Goal: Navigation & Orientation: Find specific page/section

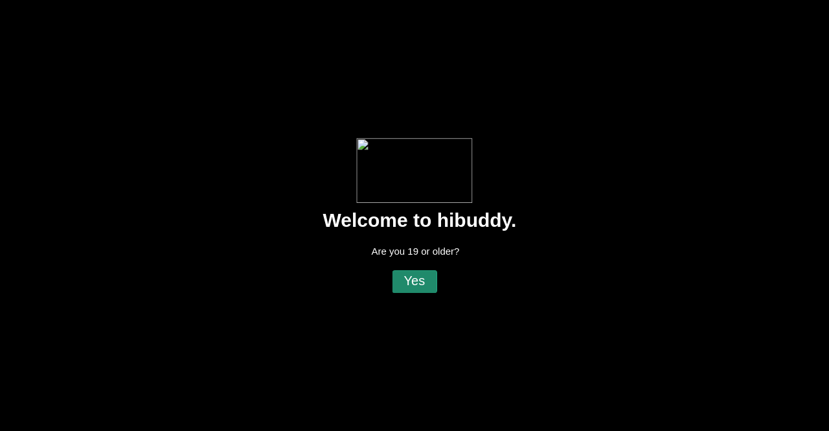
click at [411, 277] on flt-glass-pane at bounding box center [414, 215] width 829 height 431
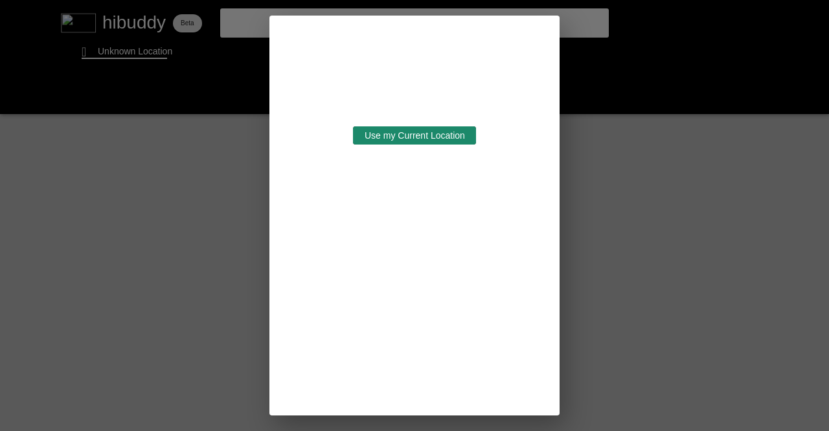
click at [409, 139] on flt-glass-pane at bounding box center [414, 215] width 829 height 431
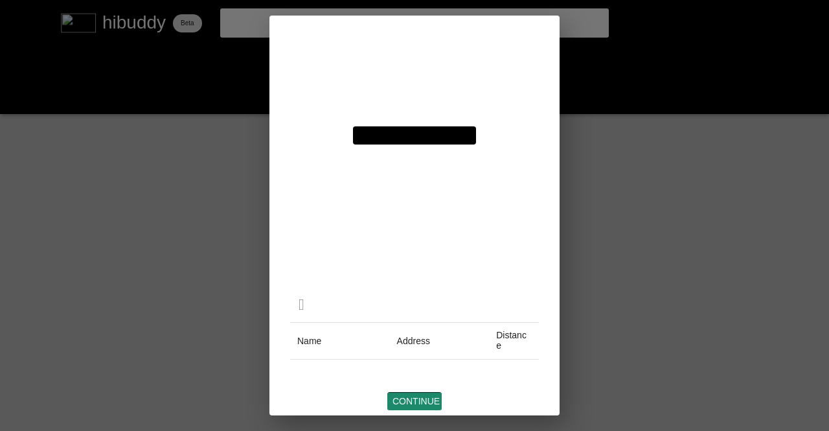
click at [406, 397] on flt-glass-pane at bounding box center [414, 215] width 829 height 431
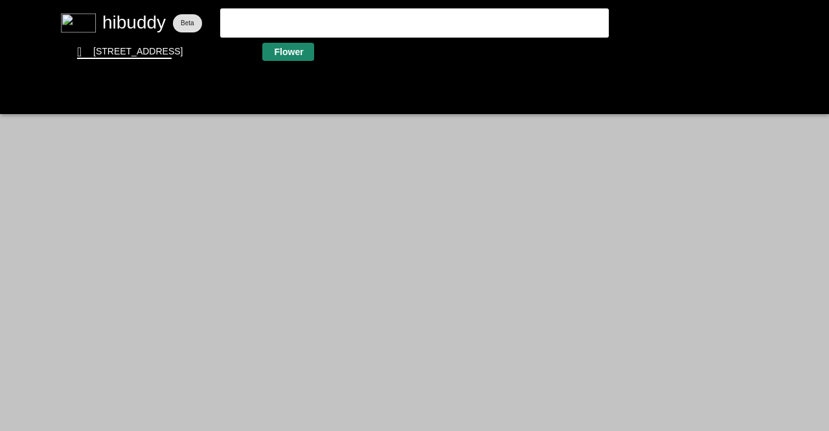
click at [290, 49] on flt-glass-pane at bounding box center [414, 215] width 829 height 431
